Goal: Task Accomplishment & Management: Use online tool/utility

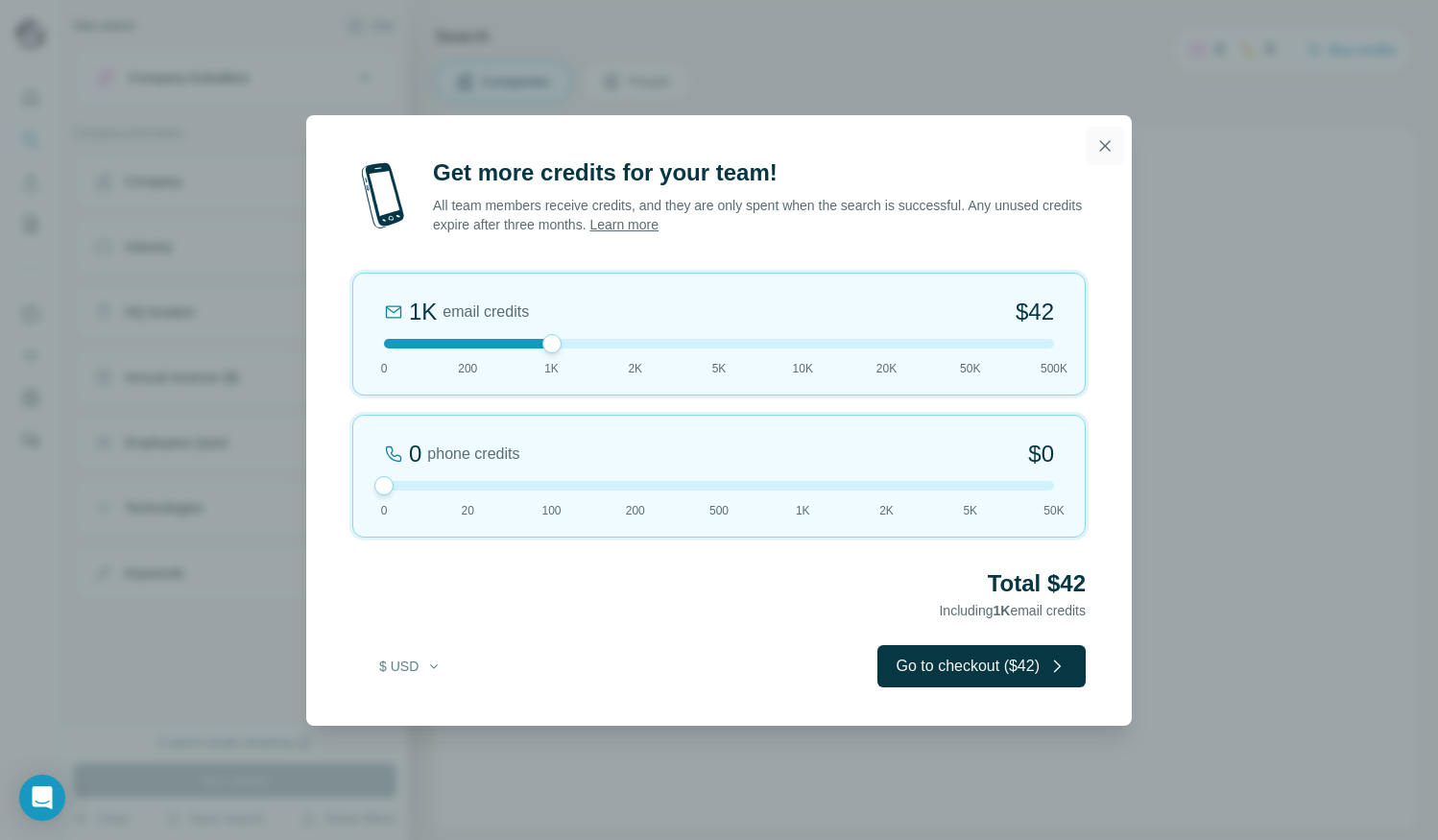
click at [1111, 142] on icon "button" at bounding box center [1105, 146] width 19 height 19
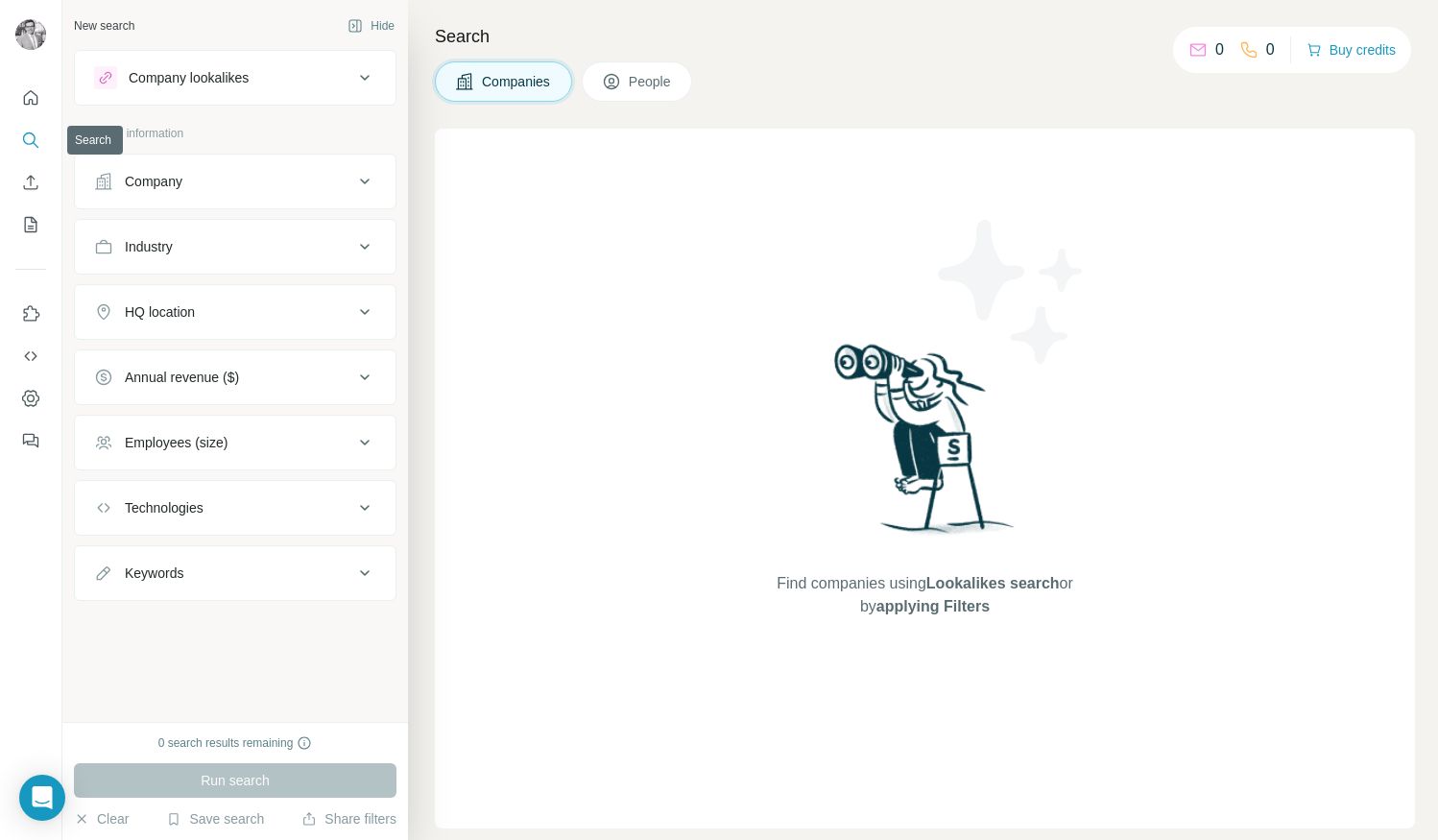
click at [32, 110] on button "Quick start" at bounding box center [31, 98] width 31 height 35
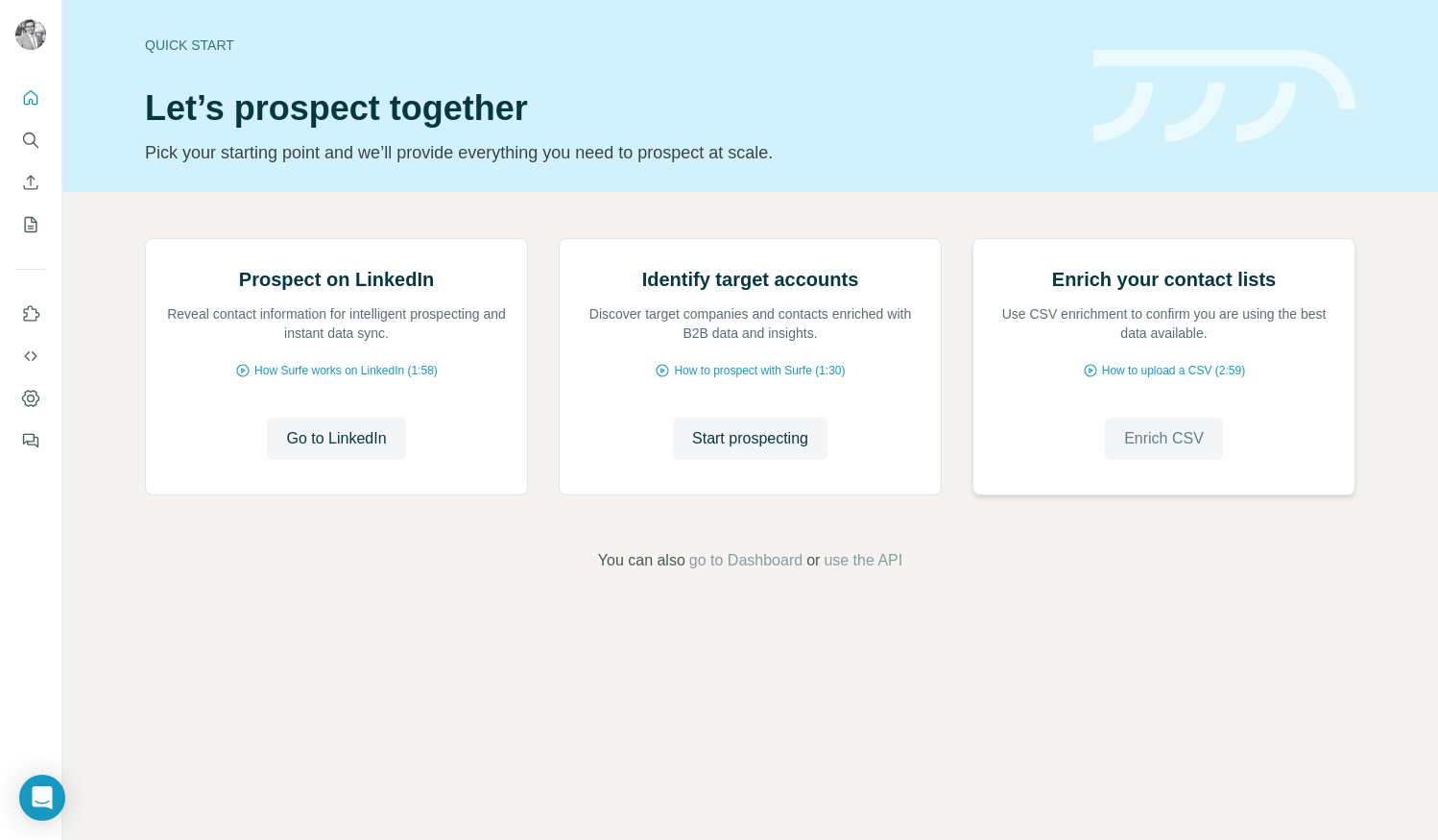
click at [1179, 450] on span "Enrich CSV" at bounding box center [1164, 439] width 80 height 23
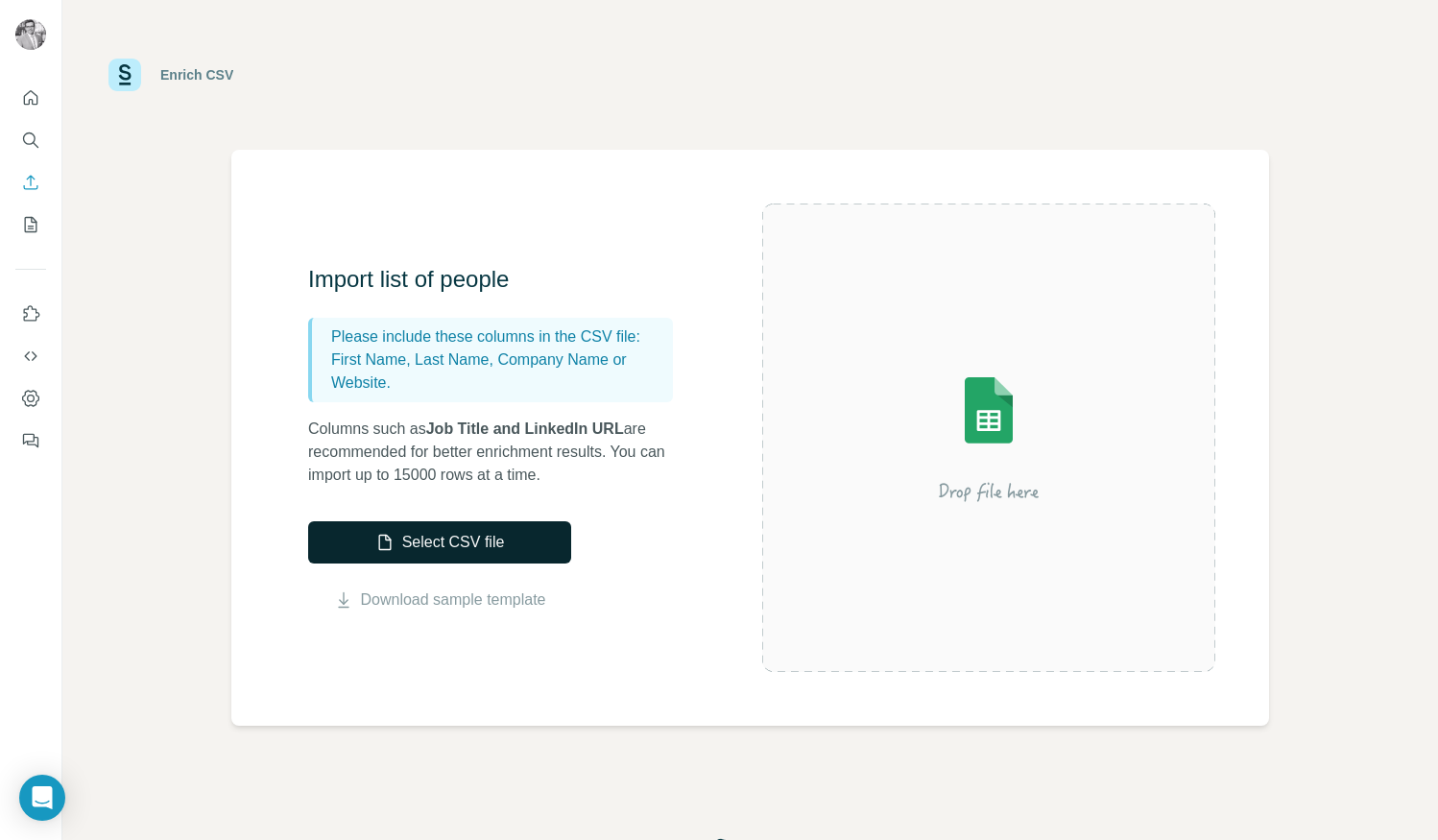
click at [493, 548] on button "Select CSV file" at bounding box center [439, 543] width 263 height 42
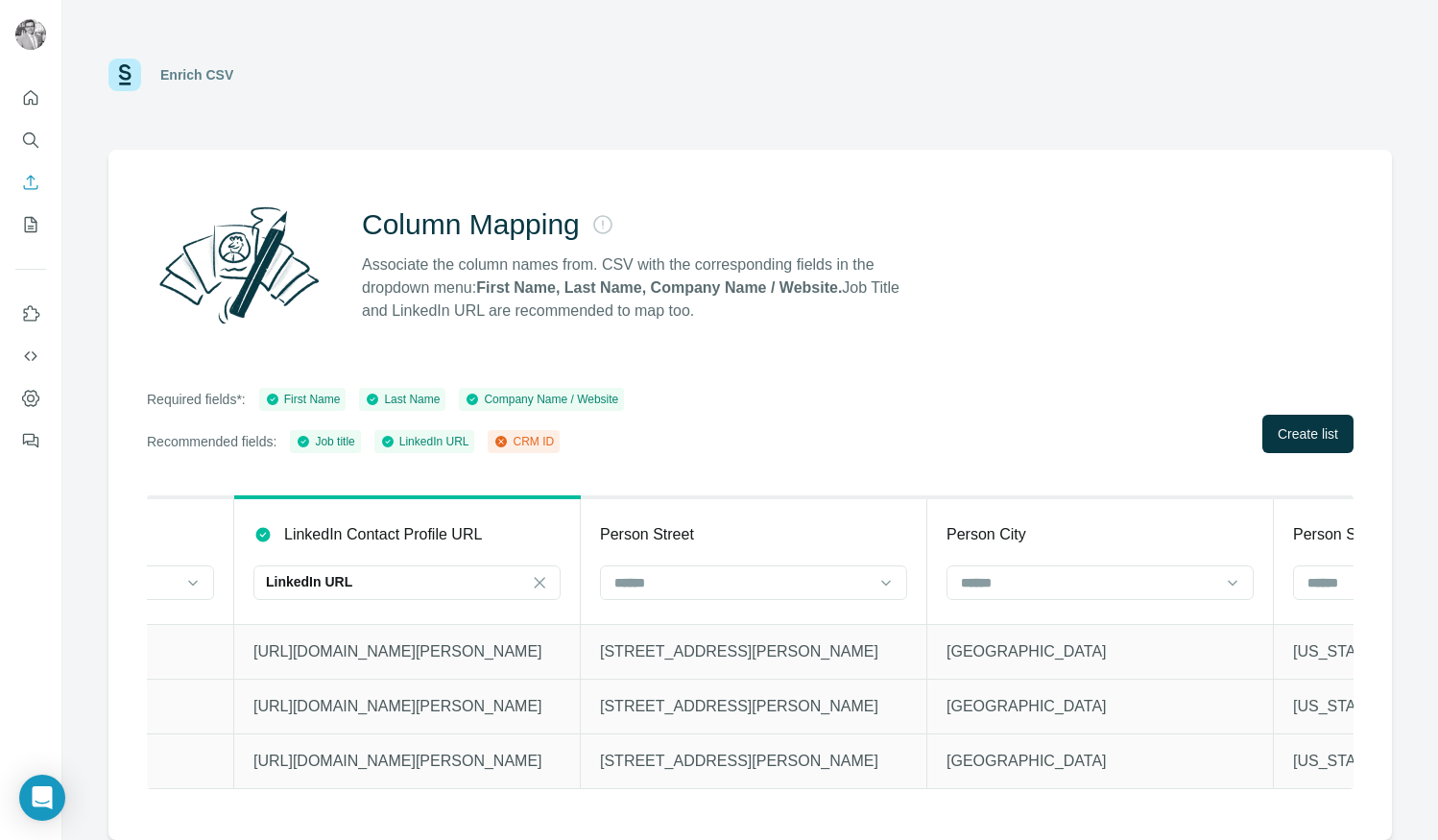
scroll to position [0, 3918]
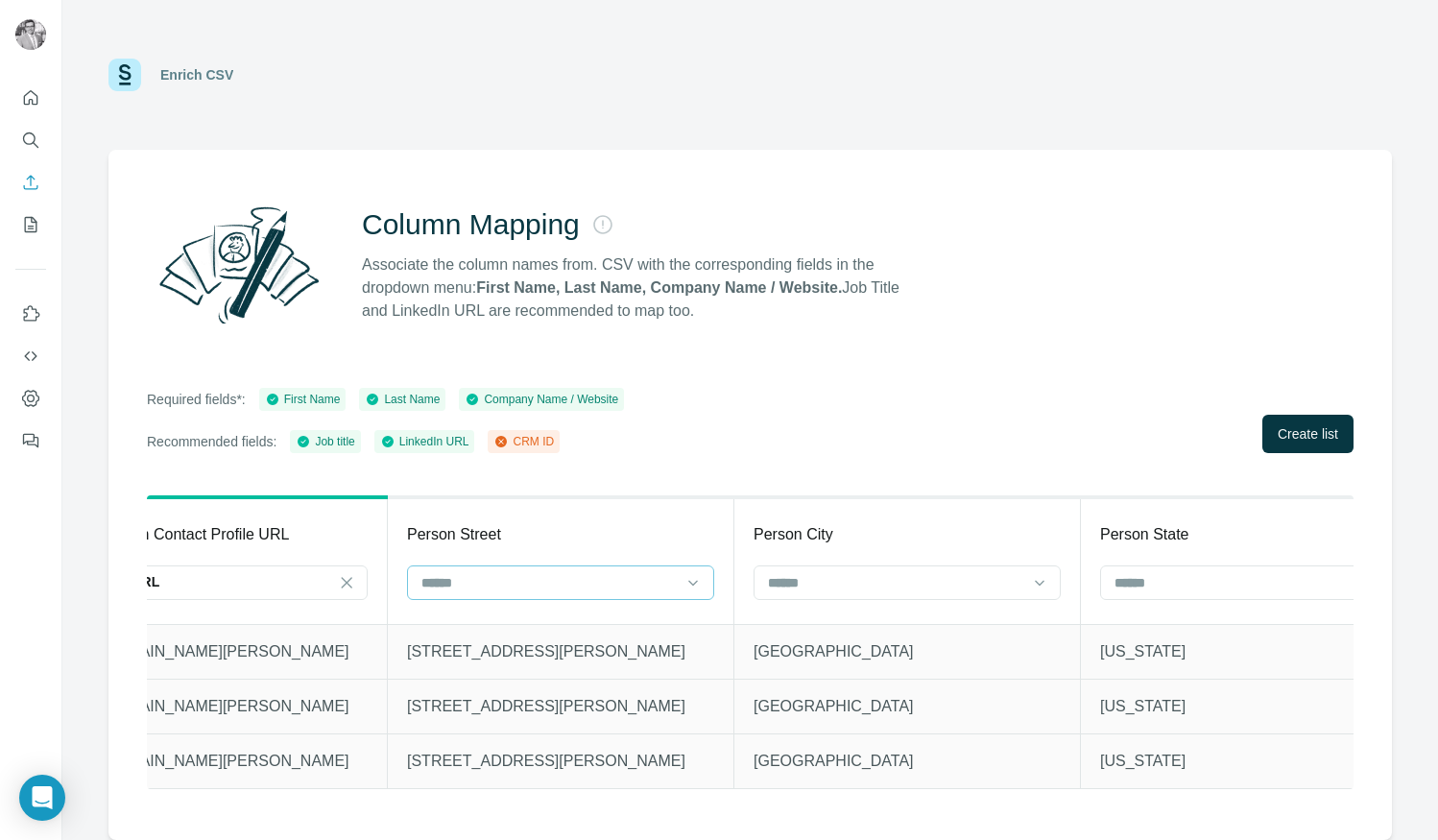
click at [665, 577] on input at bounding box center [549, 582] width 259 height 21
click at [673, 532] on div "Person Street" at bounding box center [560, 535] width 307 height 23
click at [1313, 429] on span "Create list" at bounding box center [1307, 434] width 61 height 19
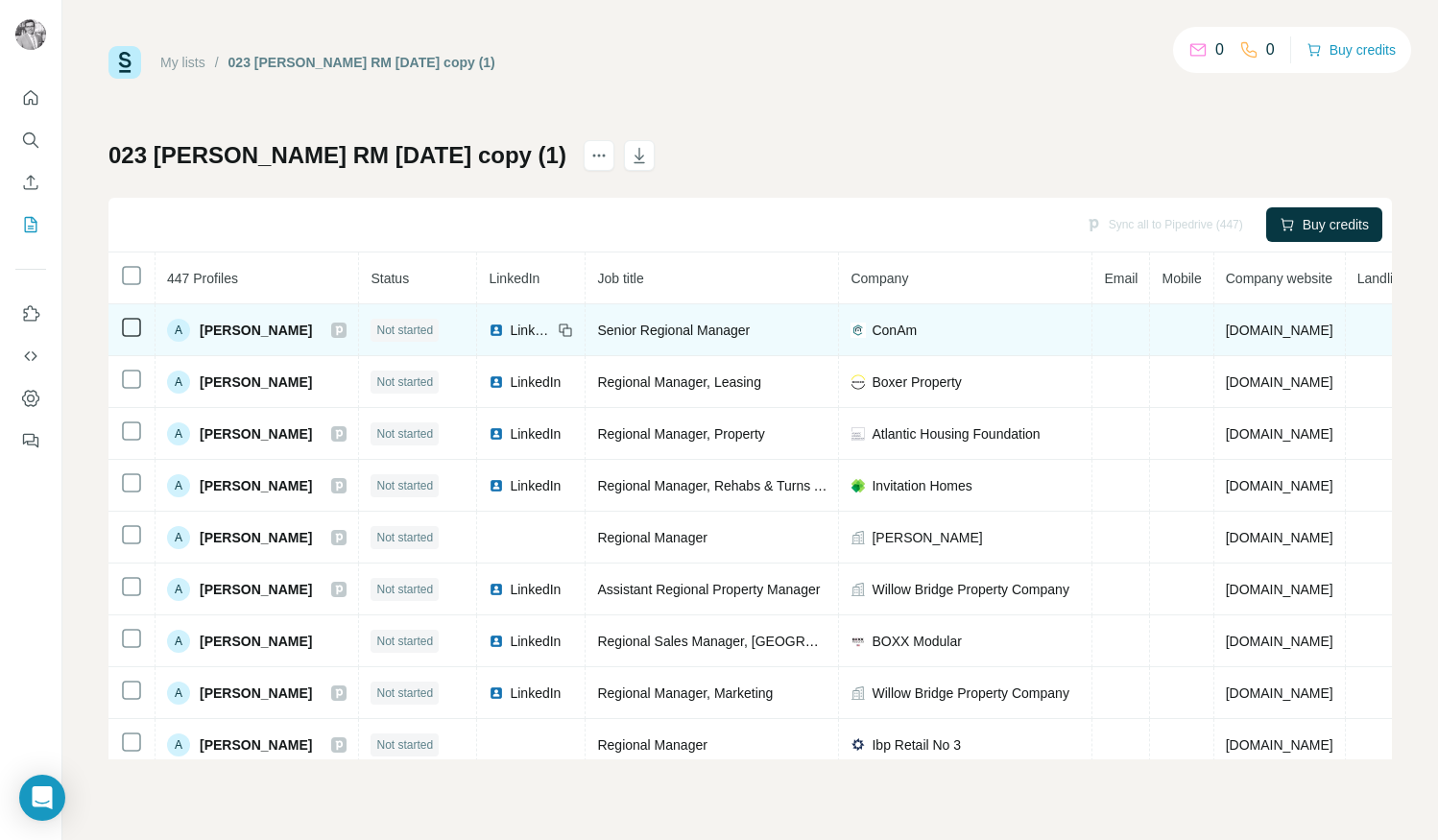
click at [410, 330] on span "Not started" at bounding box center [404, 330] width 57 height 17
click at [344, 330] on icon at bounding box center [339, 330] width 12 height 15
